Goal: Find specific page/section: Find specific page/section

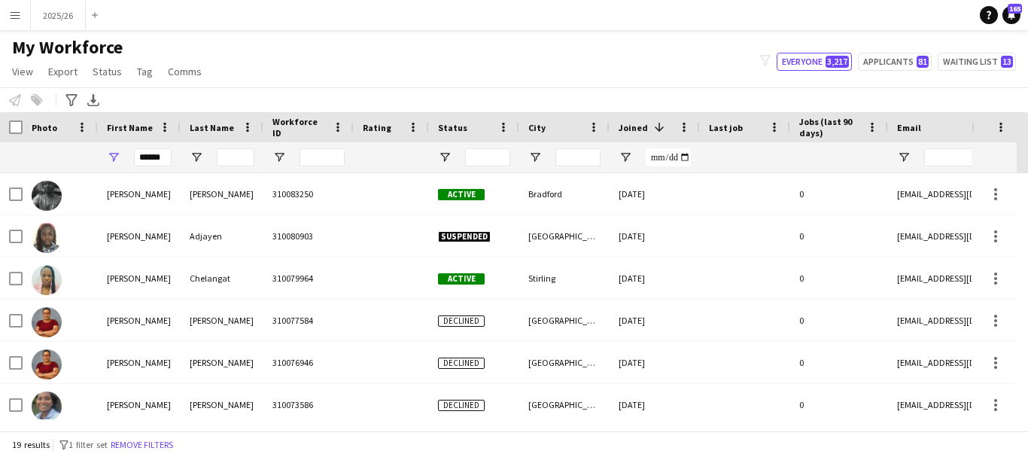
scroll to position [0, 660]
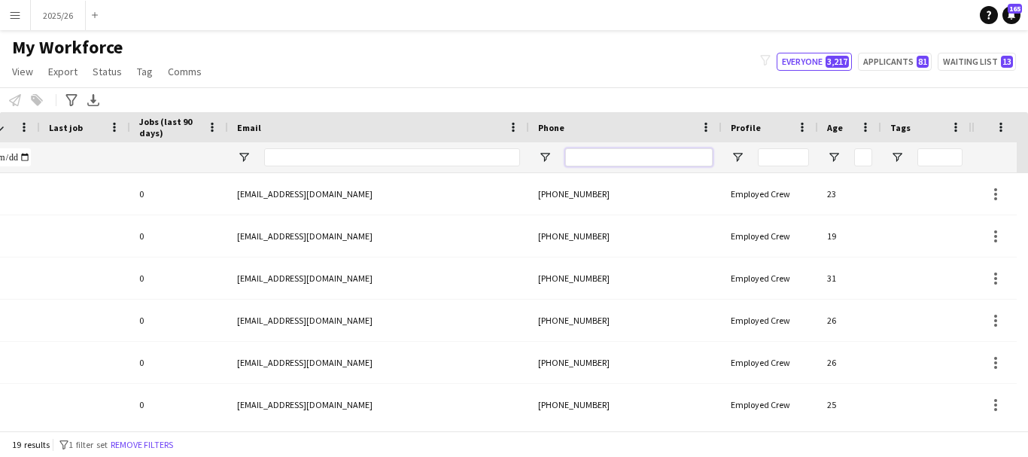
click at [645, 161] on input "Phone Filter Input" at bounding box center [638, 157] width 147 height 18
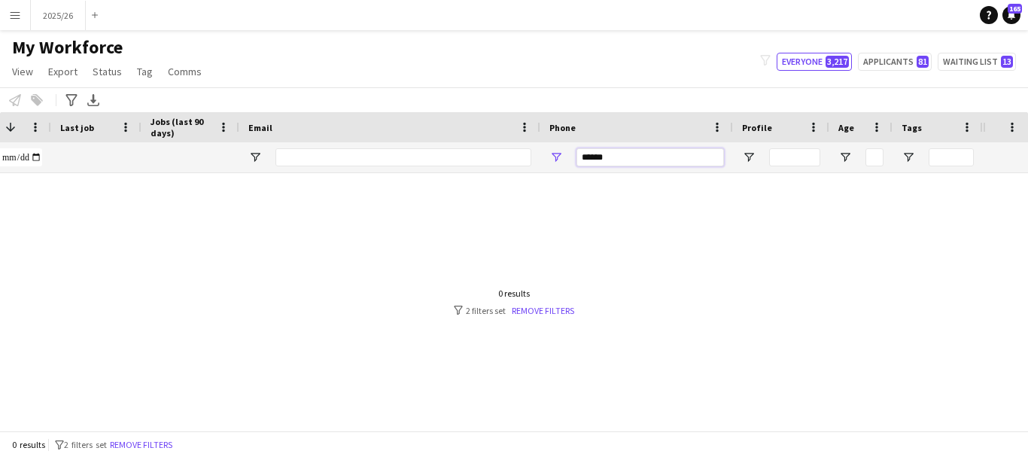
scroll to position [0, 0]
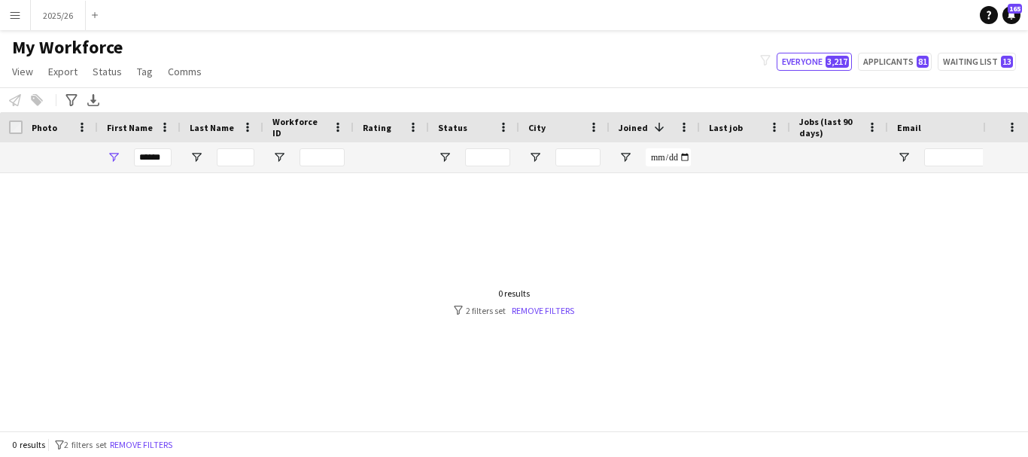
type input "******"
click at [150, 162] on input "******" at bounding box center [153, 157] width 38 height 18
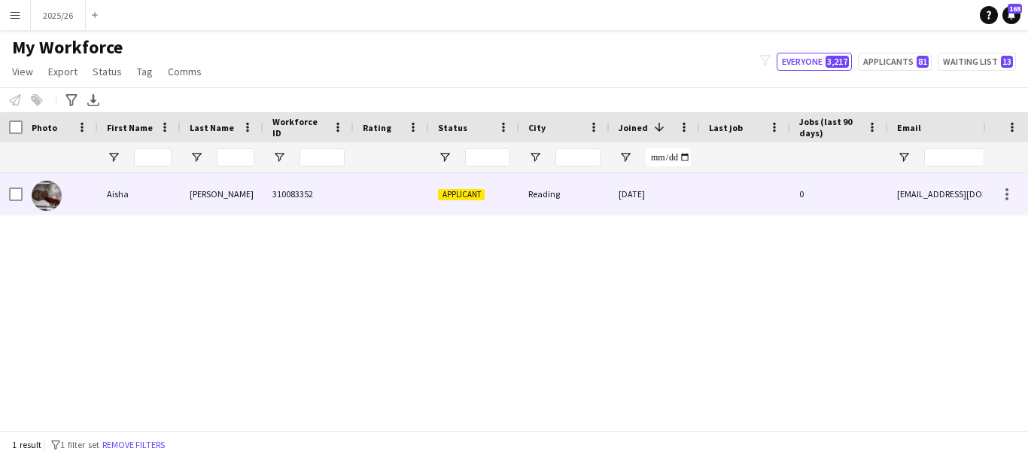
click at [333, 185] on div "310083352" at bounding box center [308, 193] width 90 height 41
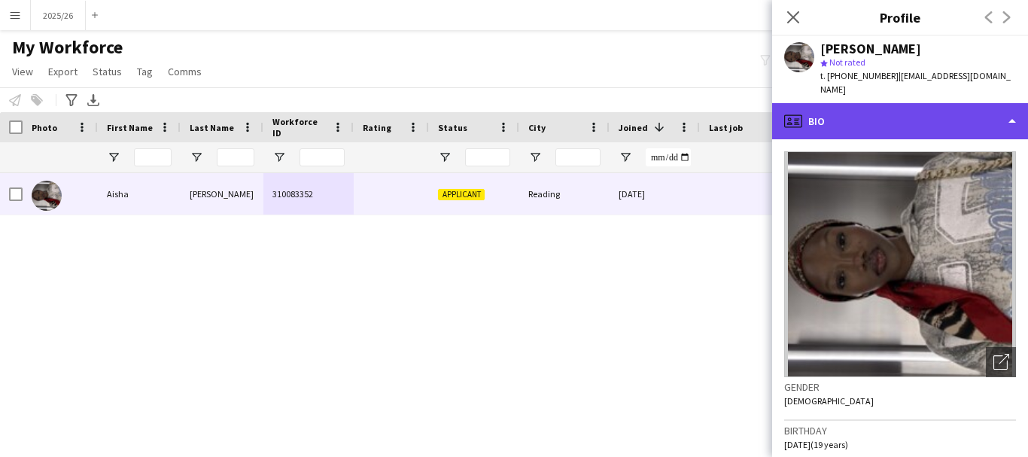
click at [899, 119] on div "profile Bio" at bounding box center [900, 121] width 256 height 36
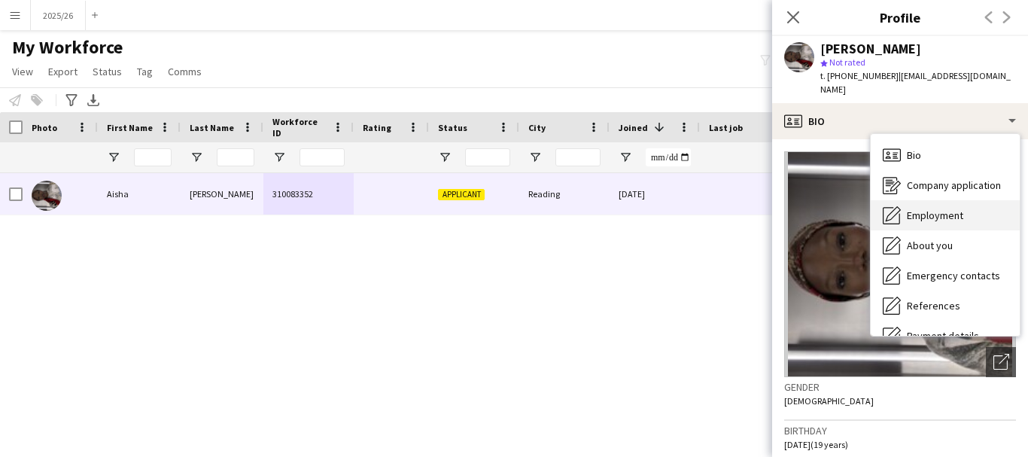
click at [949, 208] on span "Employment" at bounding box center [935, 215] width 56 height 14
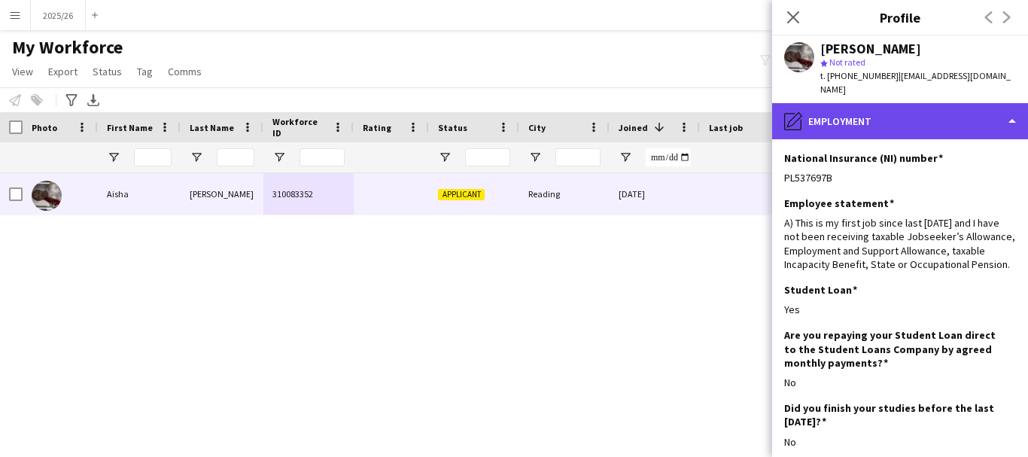
click at [974, 103] on div "pencil4 Employment" at bounding box center [900, 121] width 256 height 36
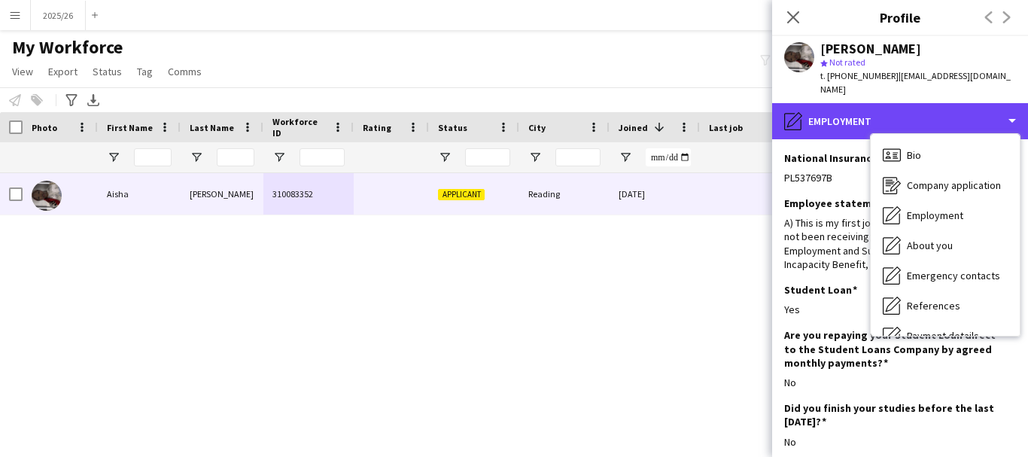
scroll to position [172, 0]
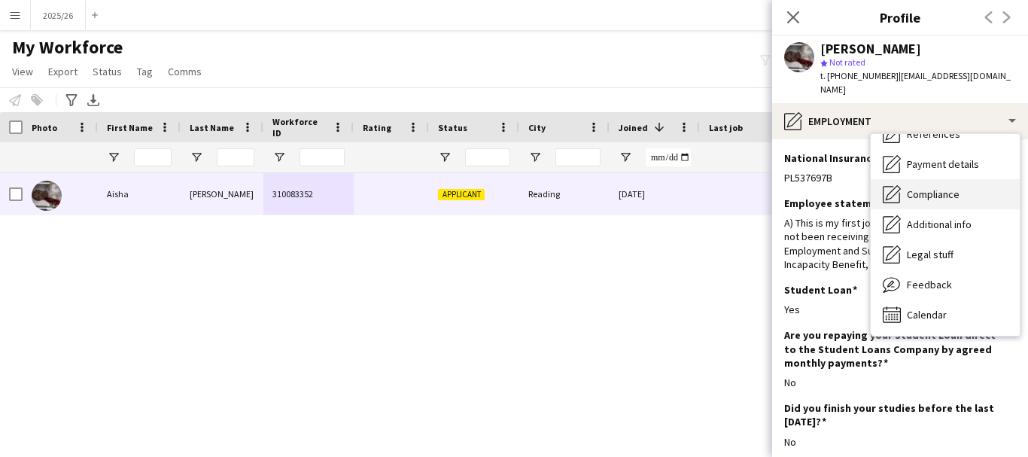
click at [961, 188] on div "Compliance Compliance" at bounding box center [944, 194] width 149 height 30
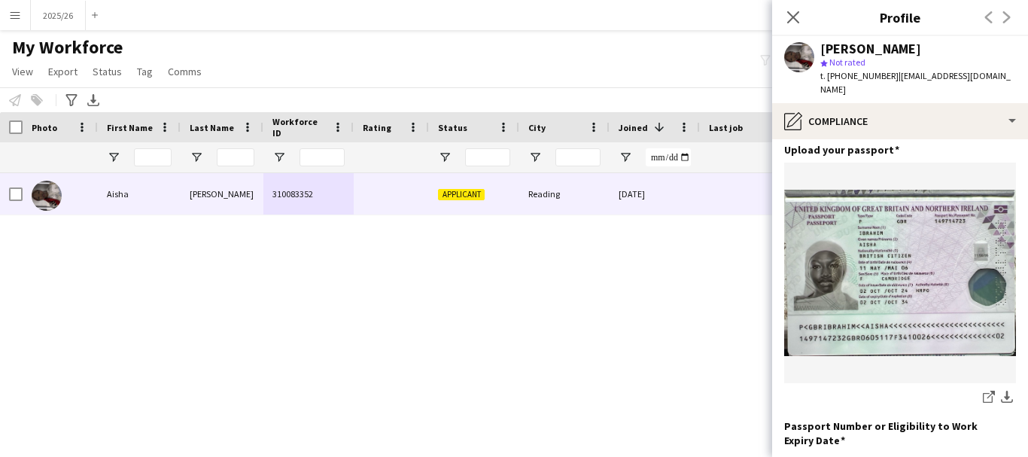
scroll to position [93, 0]
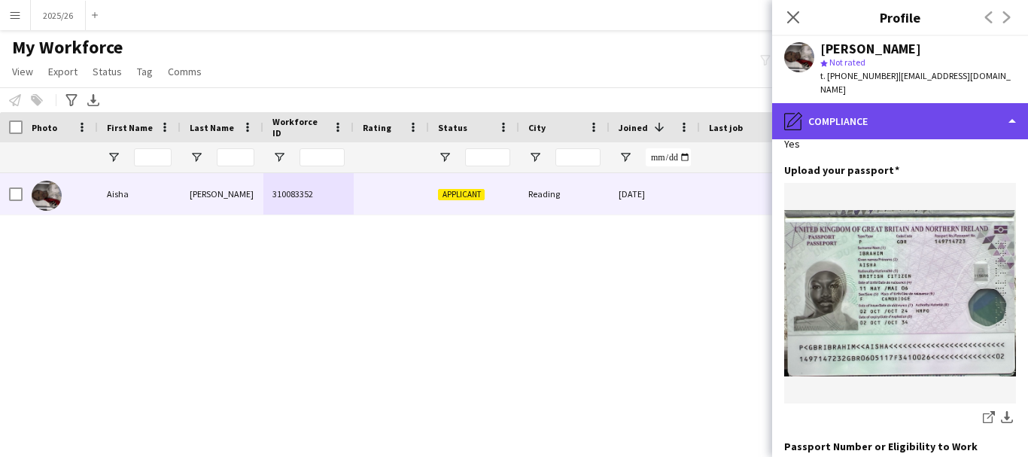
click at [928, 120] on div "pencil4 Compliance" at bounding box center [900, 121] width 256 height 36
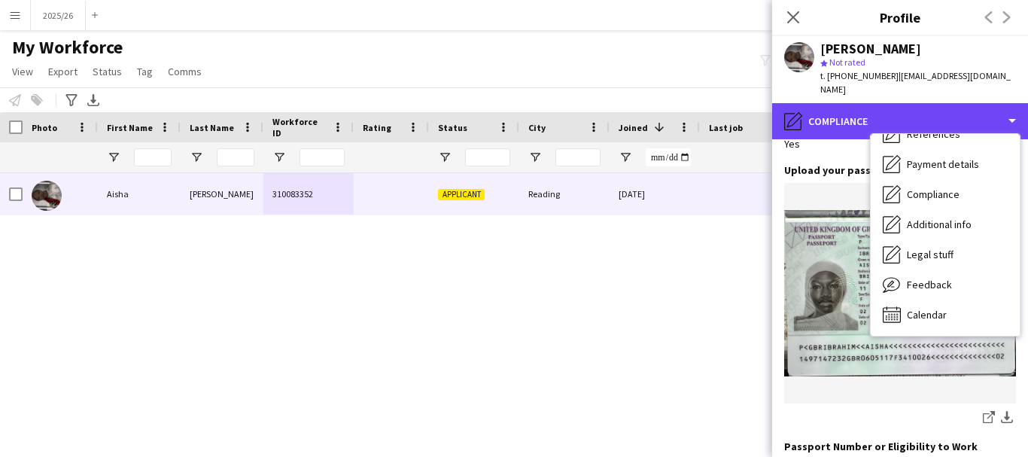
scroll to position [0, 0]
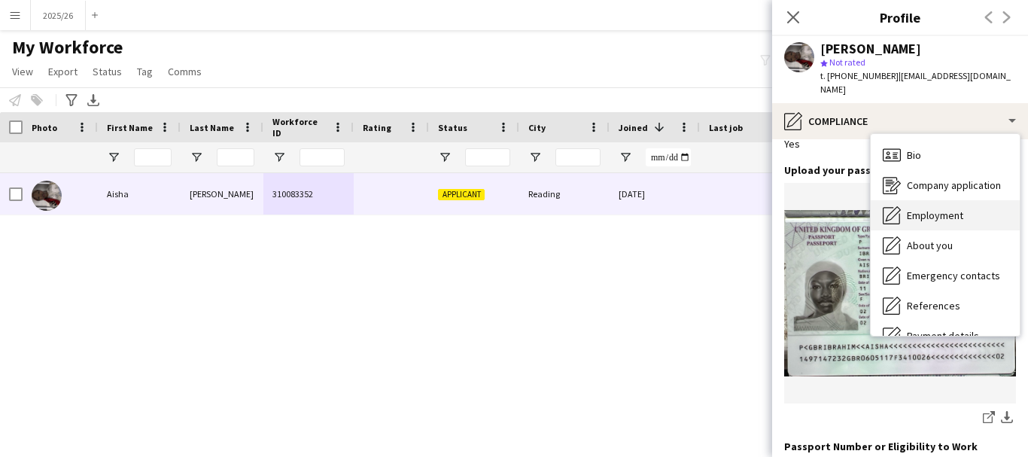
click at [969, 205] on div "Employment Employment" at bounding box center [944, 215] width 149 height 30
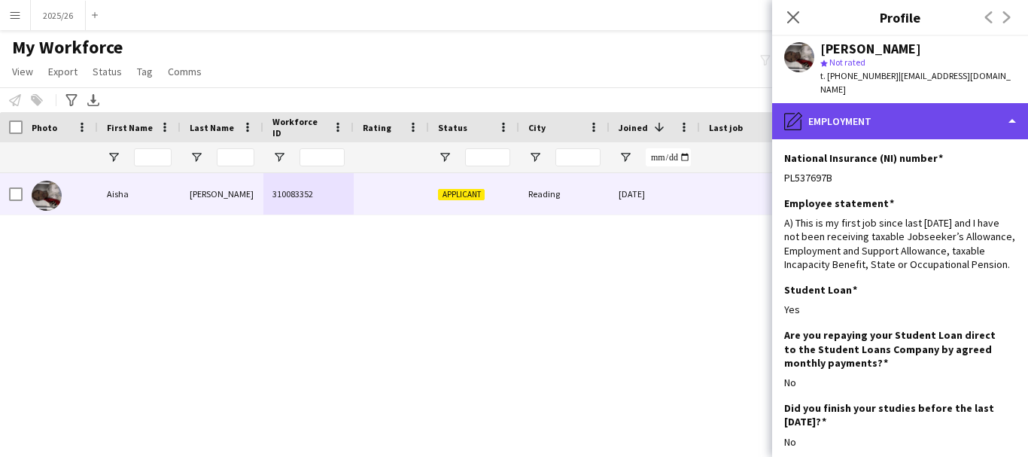
click at [939, 106] on div "pencil4 Employment" at bounding box center [900, 121] width 256 height 36
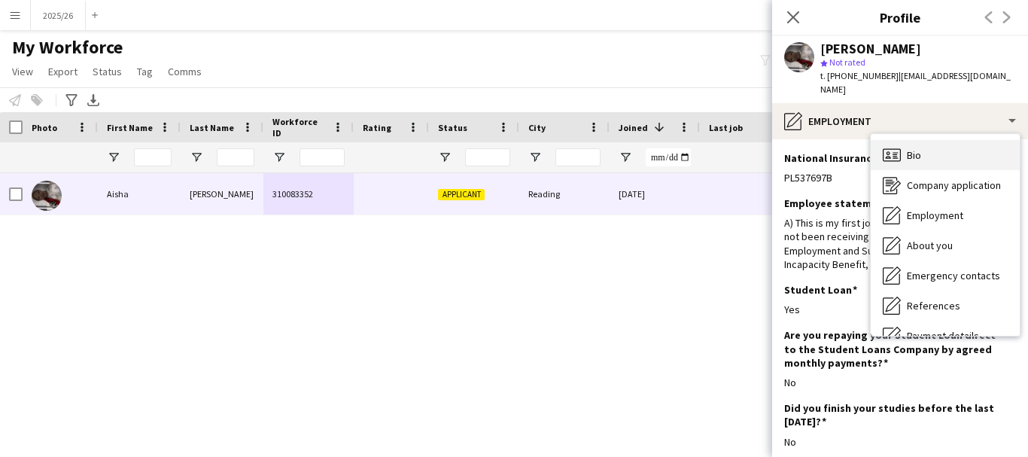
click at [949, 140] on div "Bio Bio" at bounding box center [944, 155] width 149 height 30
